Goal: Complete application form

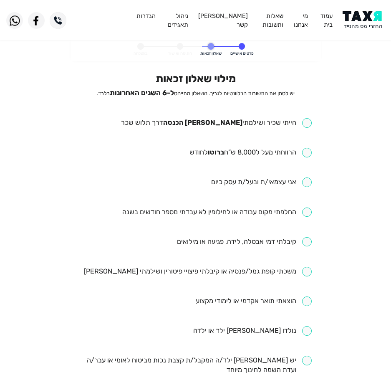
click at [254, 117] on div "מילוי שאלון זכאות יש לסמן את התשובות הרלוונטיות לגביך. השאלון מתייחס ל-6 השנים …" at bounding box center [195, 322] width 232 height 500
click at [259, 121] on input "checkbox" at bounding box center [216, 123] width 191 height 10
checkbox input "true"
click at [214, 152] on input "checkbox" at bounding box center [250, 153] width 122 height 10
checkbox input "true"
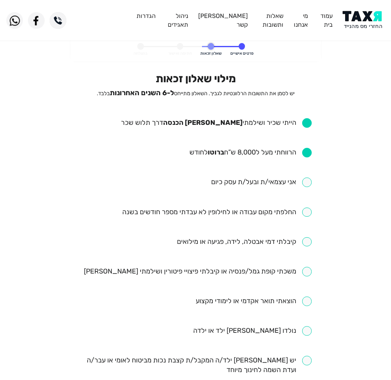
click at [264, 212] on input "checkbox" at bounding box center [216, 212] width 189 height 10
checkbox input "true"
click at [259, 243] on input "checkbox" at bounding box center [244, 242] width 135 height 10
checkbox input "true"
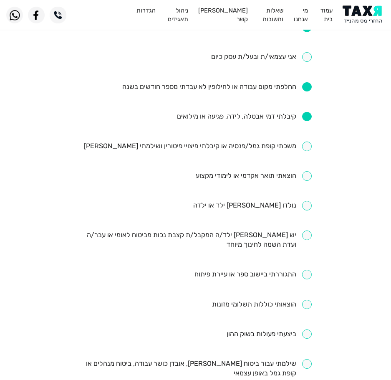
scroll to position [167, 0]
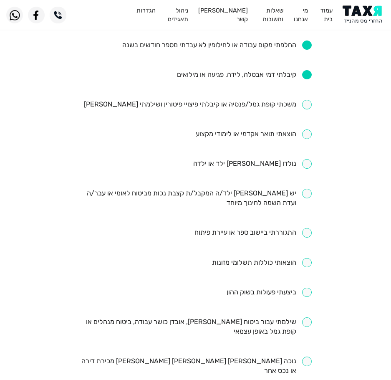
click at [272, 137] on input "checkbox" at bounding box center [254, 134] width 116 height 10
checkbox input "true"
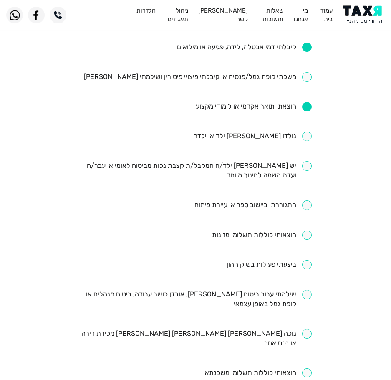
scroll to position [209, 0]
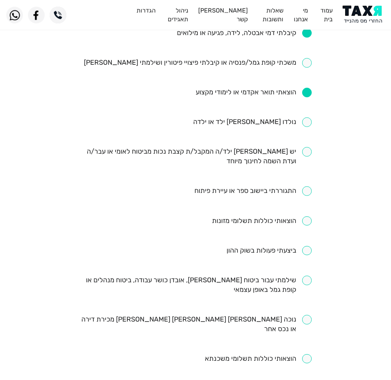
click at [258, 280] on input "checkbox" at bounding box center [195, 284] width 232 height 19
checkbox input "true"
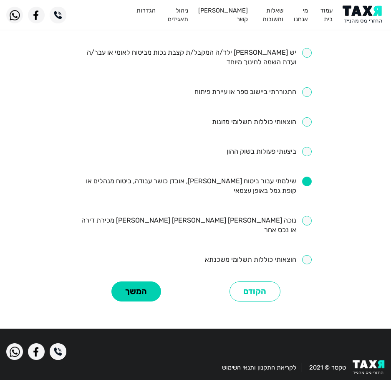
scroll to position [308, 0]
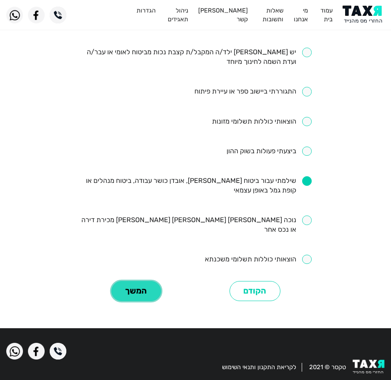
click at [146, 283] on button "המשך" at bounding box center [136, 291] width 50 height 20
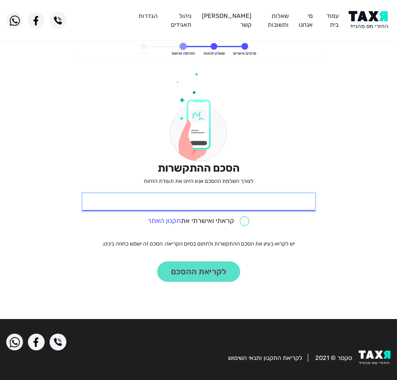
click at [235, 196] on input "* תעודת זהות" at bounding box center [199, 202] width 232 height 18
type input "027995380"
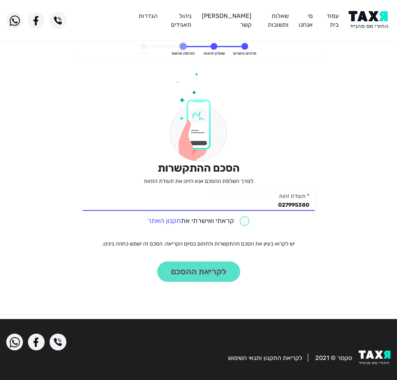
click at [244, 222] on input "checkbox" at bounding box center [199, 221] width 102 height 10
checkbox input "true"
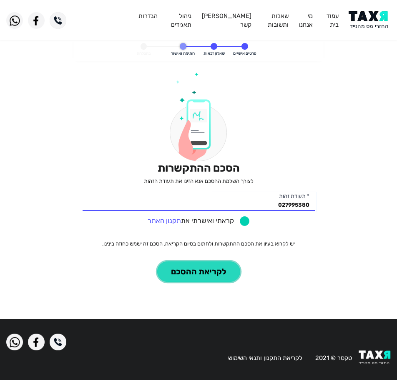
click at [207, 280] on button "לקריאת ההסכם" at bounding box center [198, 271] width 83 height 20
